Goal: Task Accomplishment & Management: Manage account settings

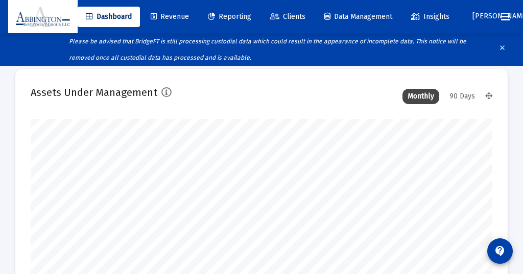
type input "[DATE]"
click at [462, 97] on div "90 Days" at bounding box center [463, 96] width 36 height 15
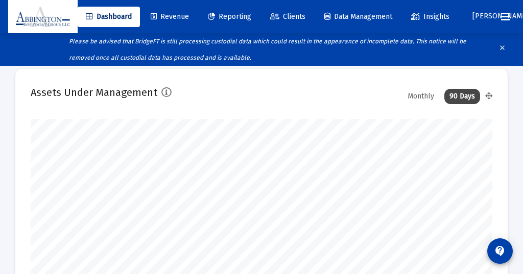
scroll to position [0, 0]
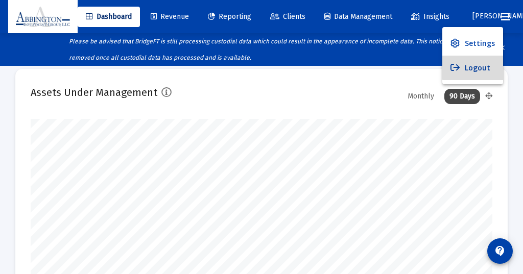
click at [477, 65] on button "Logout" at bounding box center [473, 68] width 61 height 25
